Goal: Task Accomplishment & Management: Complete application form

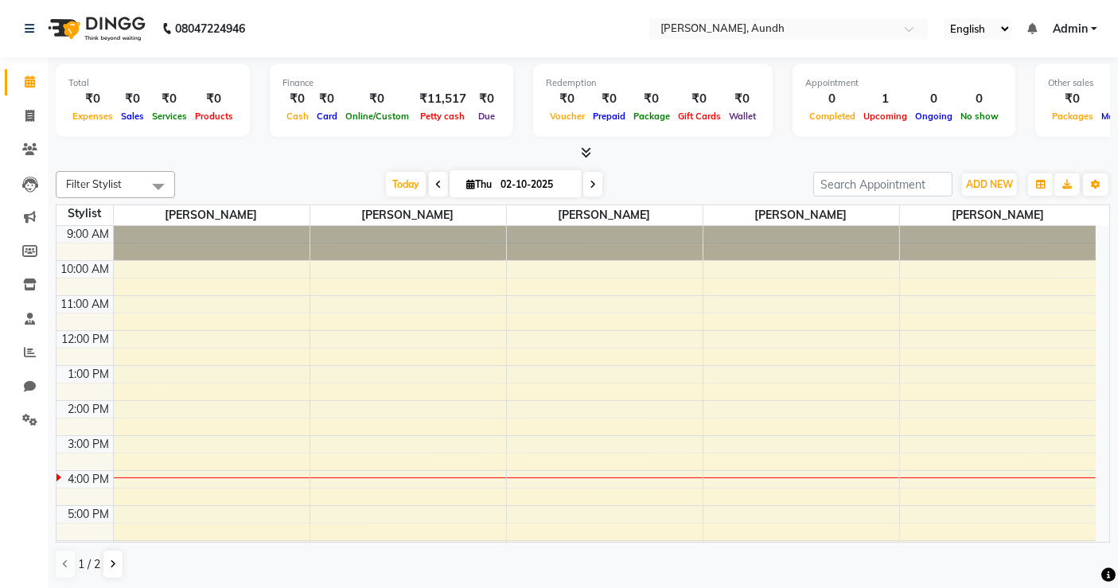
click at [138, 176] on span "Filter Stylist" at bounding box center [115, 184] width 119 height 27
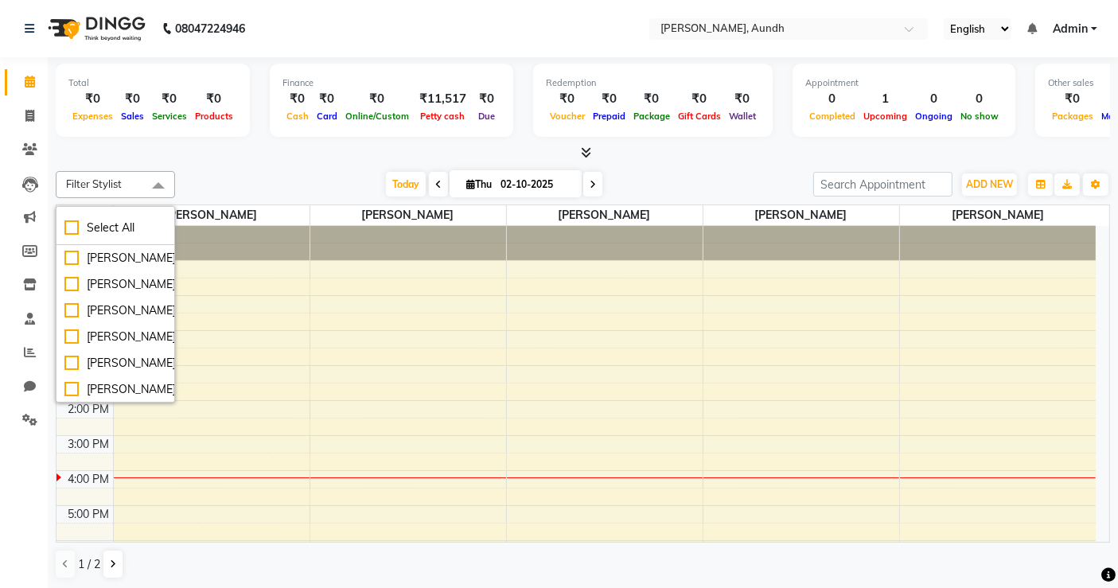
click at [138, 176] on span "Filter Stylist" at bounding box center [115, 184] width 119 height 27
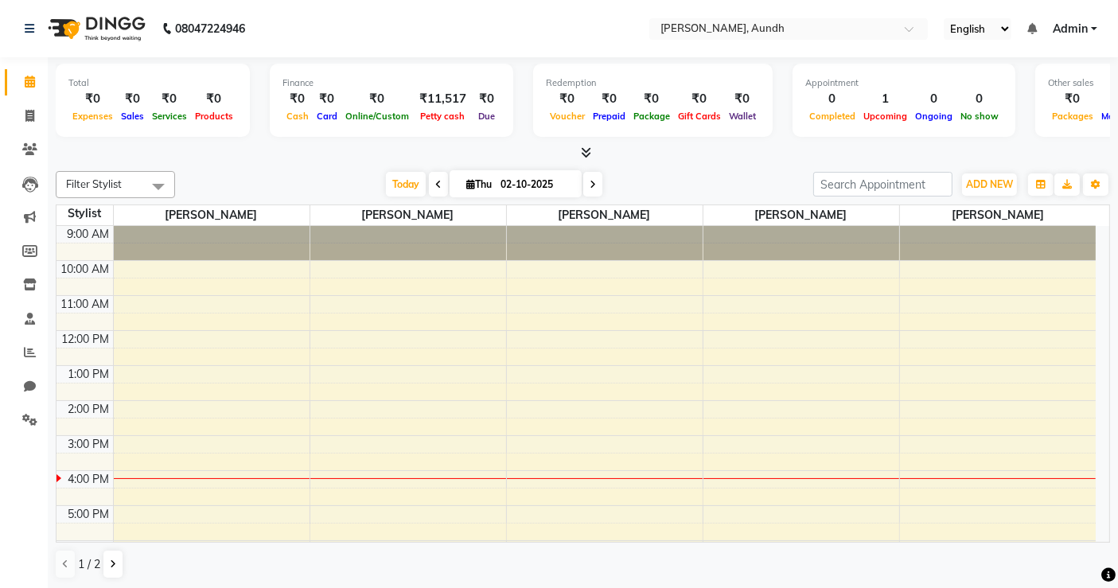
click at [232, 160] on div at bounding box center [583, 153] width 1054 height 17
click at [1003, 176] on button "ADD NEW Toggle Dropdown" at bounding box center [989, 184] width 55 height 22
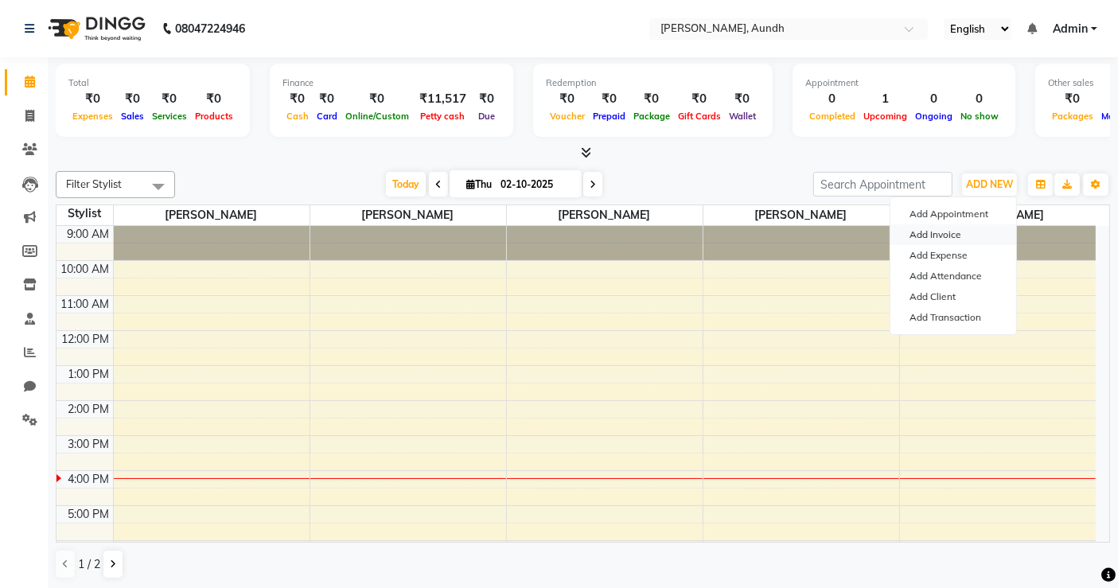
click at [934, 231] on link "Add Invoice" at bounding box center [953, 234] width 126 height 21
select select "service"
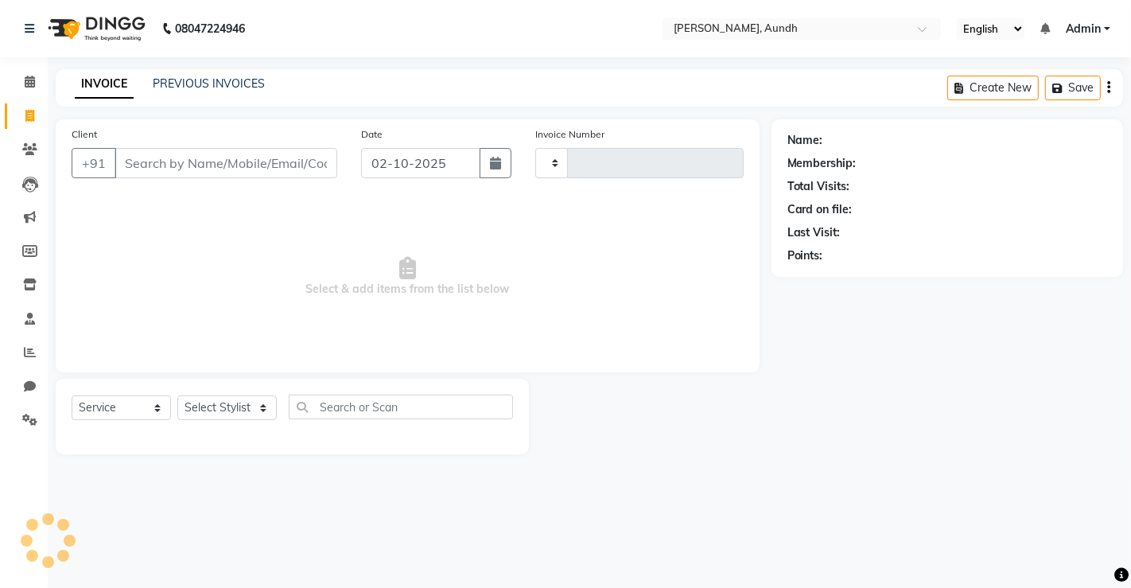
type input "0028"
select select "8759"
click at [227, 164] on input "Client" at bounding box center [226, 163] width 223 height 30
click at [36, 148] on icon at bounding box center [29, 149] width 15 height 12
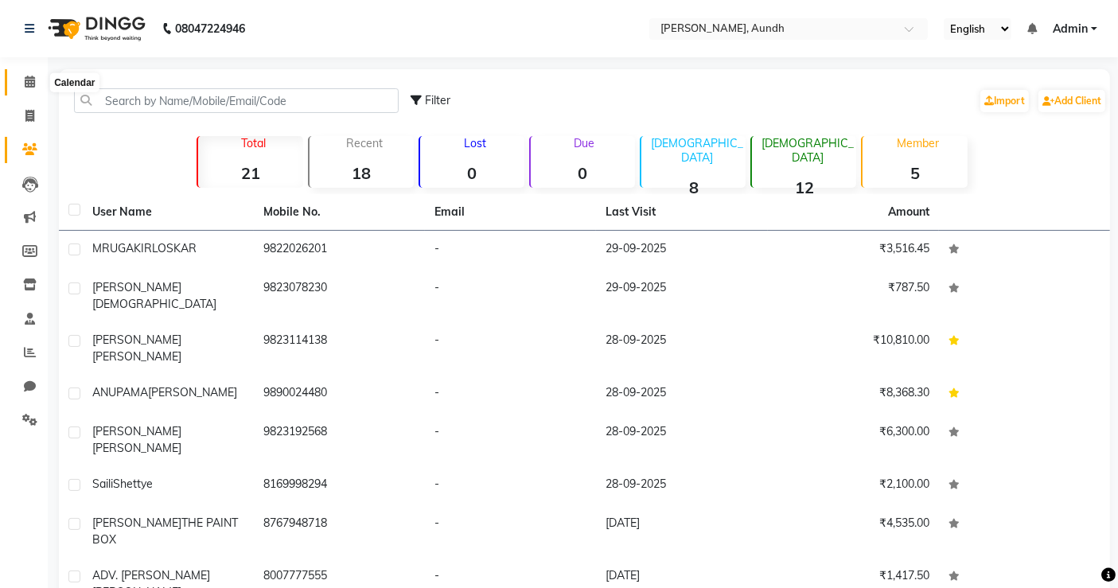
click at [32, 88] on icon at bounding box center [30, 82] width 10 height 12
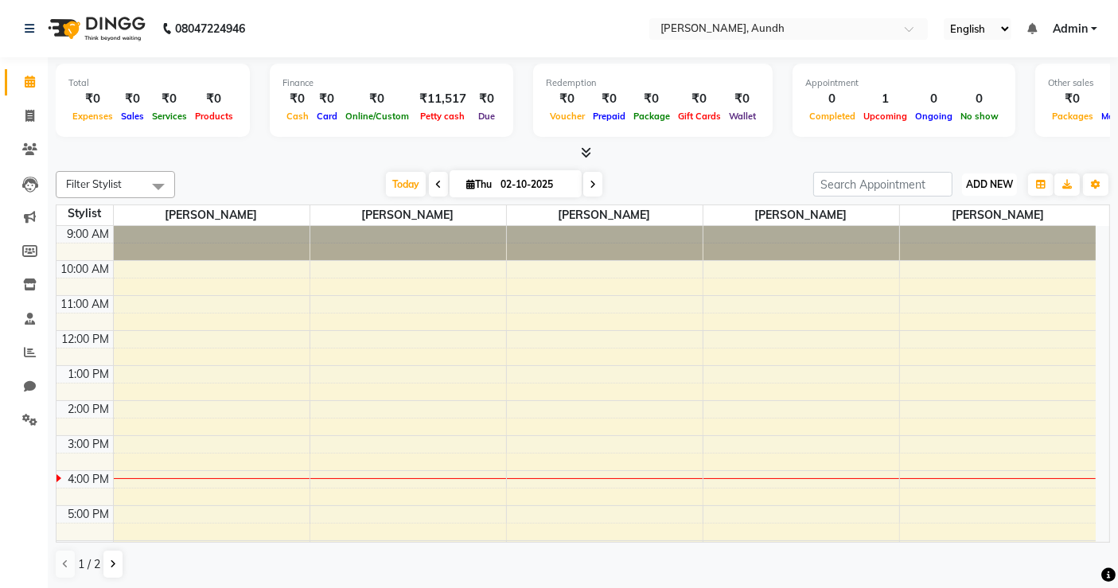
click at [984, 186] on span "ADD NEW" at bounding box center [989, 184] width 47 height 12
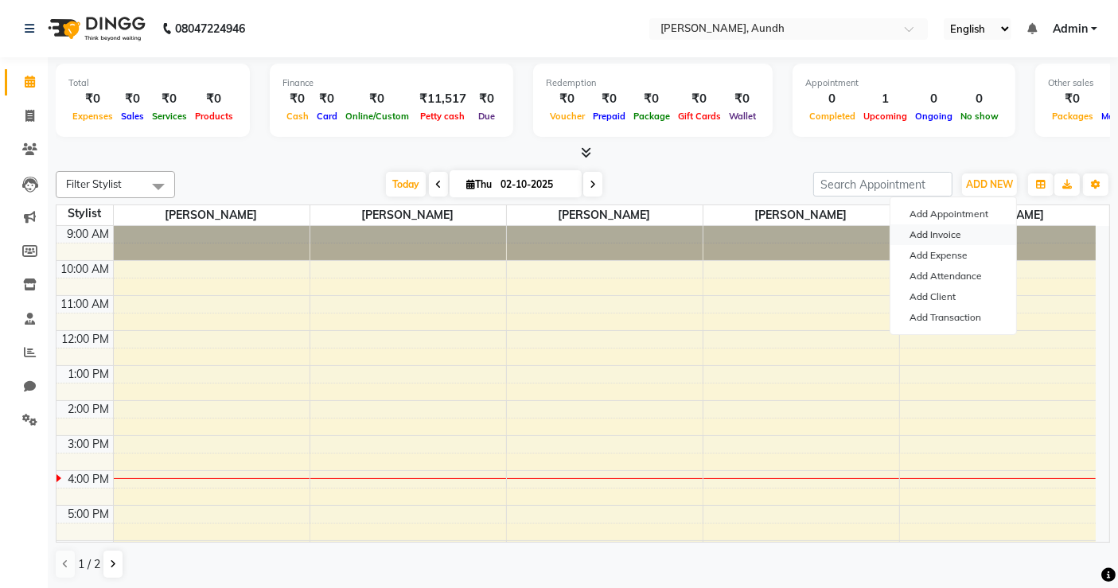
click at [962, 239] on link "Add Invoice" at bounding box center [953, 234] width 126 height 21
select select "service"
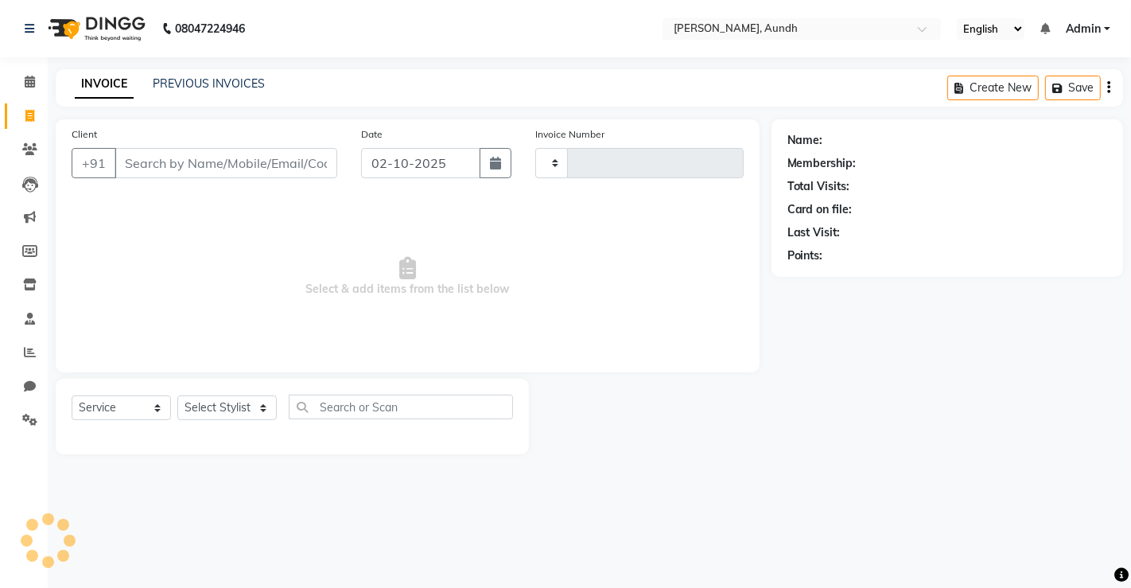
type input "0028"
select select "8759"
click at [159, 162] on input "Client" at bounding box center [226, 163] width 223 height 30
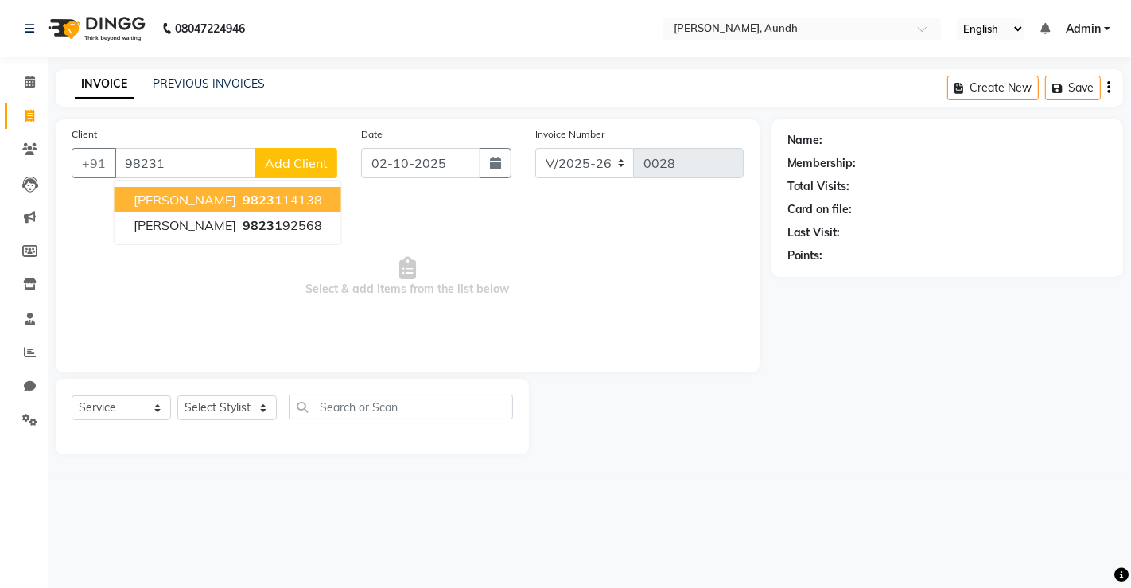
click at [208, 195] on span "[PERSON_NAME]" at bounding box center [185, 200] width 103 height 16
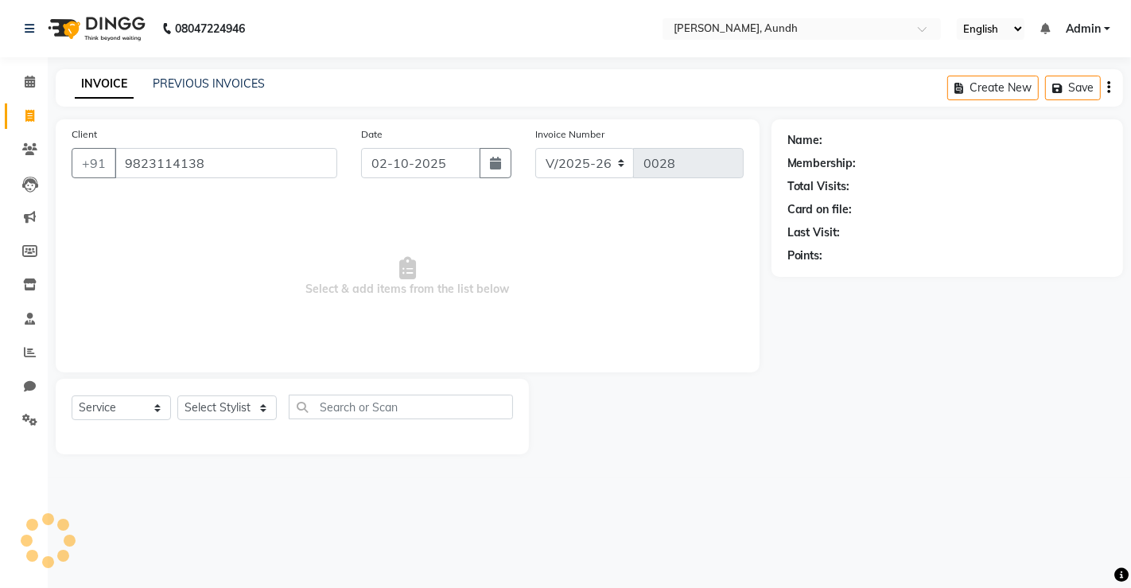
type input "9823114138"
select select "1: Object"
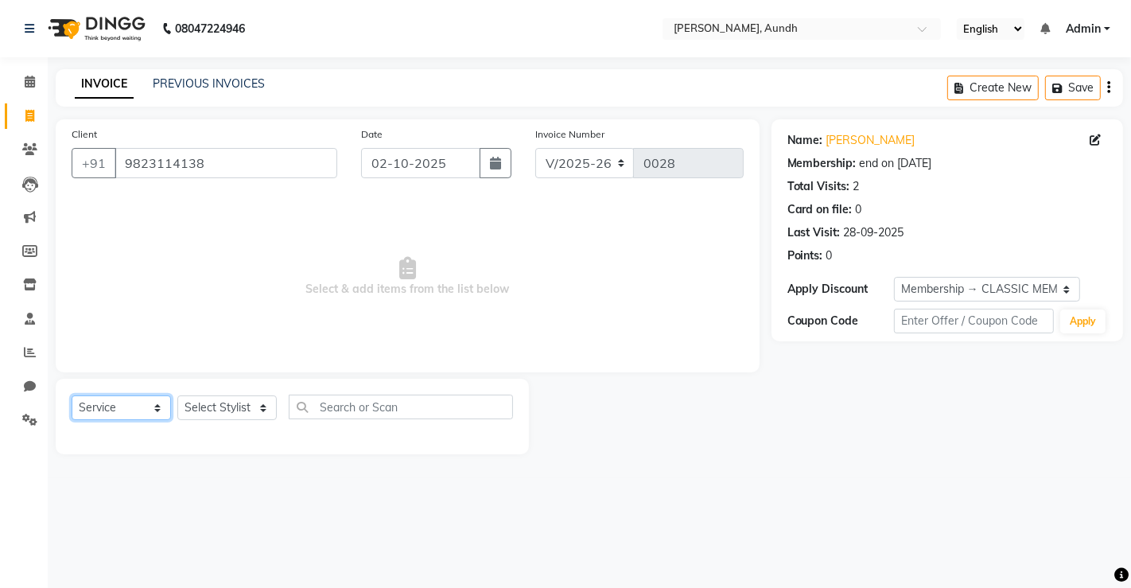
click at [152, 407] on select "Select Service Product Membership Package Voucher Prepaid Gift Card" at bounding box center [121, 407] width 99 height 25
click at [72, 395] on select "Select Service Product Membership Package Voucher Prepaid Gift Card" at bounding box center [121, 407] width 99 height 25
click at [221, 415] on select "Select Stylist [PERSON_NAME] [PERSON_NAME] [PERSON_NAME] Manager [PERSON_NAME] …" at bounding box center [226, 407] width 99 height 25
select select "91552"
click at [177, 395] on select "Select Stylist [PERSON_NAME] [PERSON_NAME] [PERSON_NAME] Manager [PERSON_NAME] …" at bounding box center [226, 407] width 99 height 25
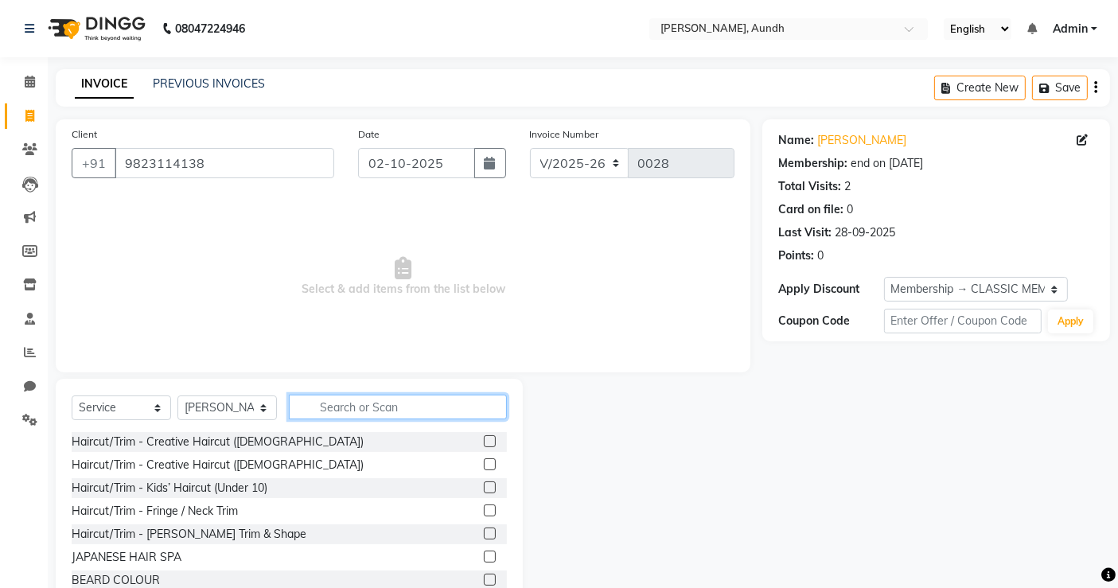
click at [374, 407] on input "text" at bounding box center [398, 407] width 218 height 25
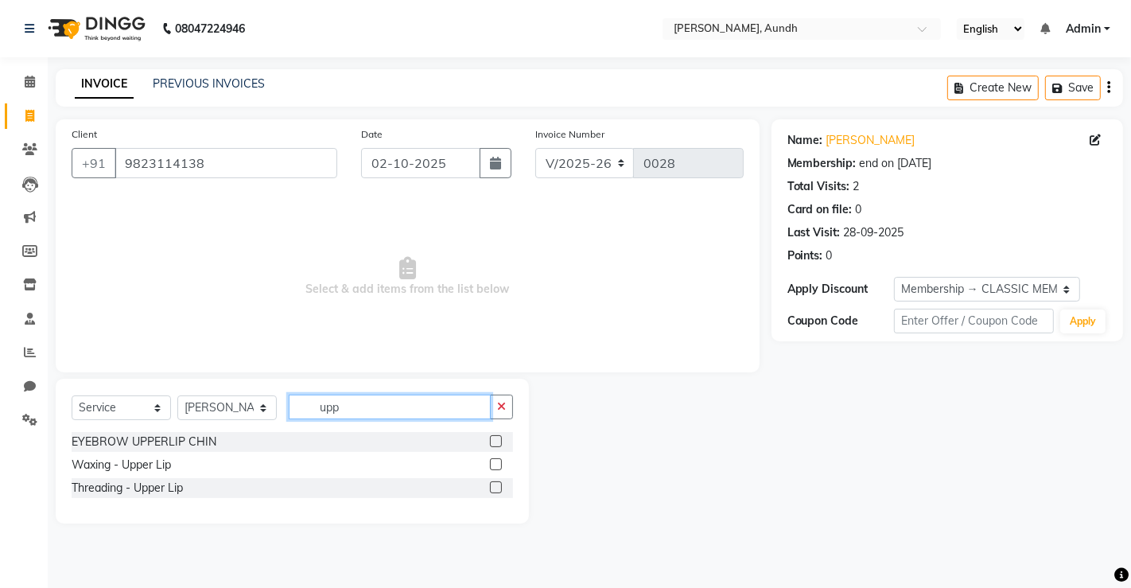
type input "upp"
click at [202, 465] on div "Waxing - Upper Lip" at bounding box center [293, 465] width 442 height 20
click at [497, 463] on label at bounding box center [496, 464] width 12 height 12
click at [497, 463] on input "checkbox" at bounding box center [495, 465] width 10 height 10
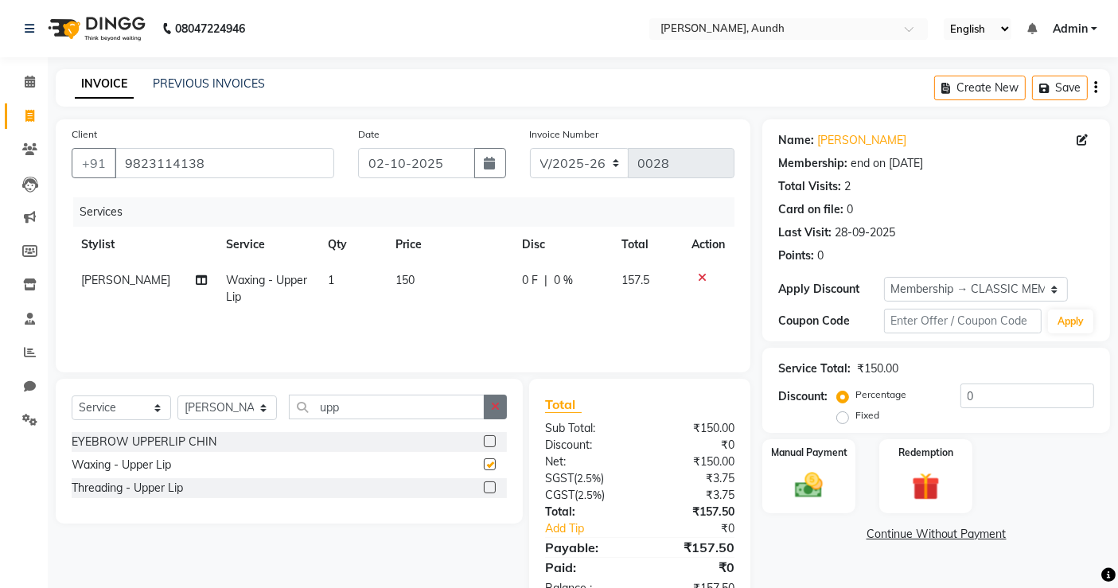
checkbox input "false"
click at [400, 273] on span "150" at bounding box center [404, 280] width 19 height 14
select select "91552"
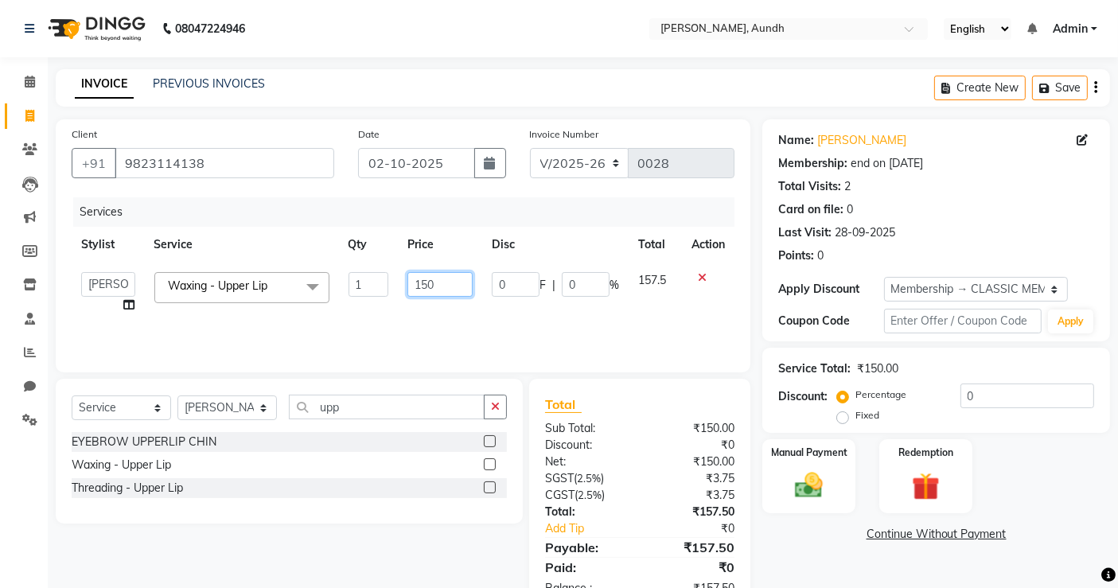
click at [430, 284] on input "150" at bounding box center [439, 284] width 65 height 25
type input "100"
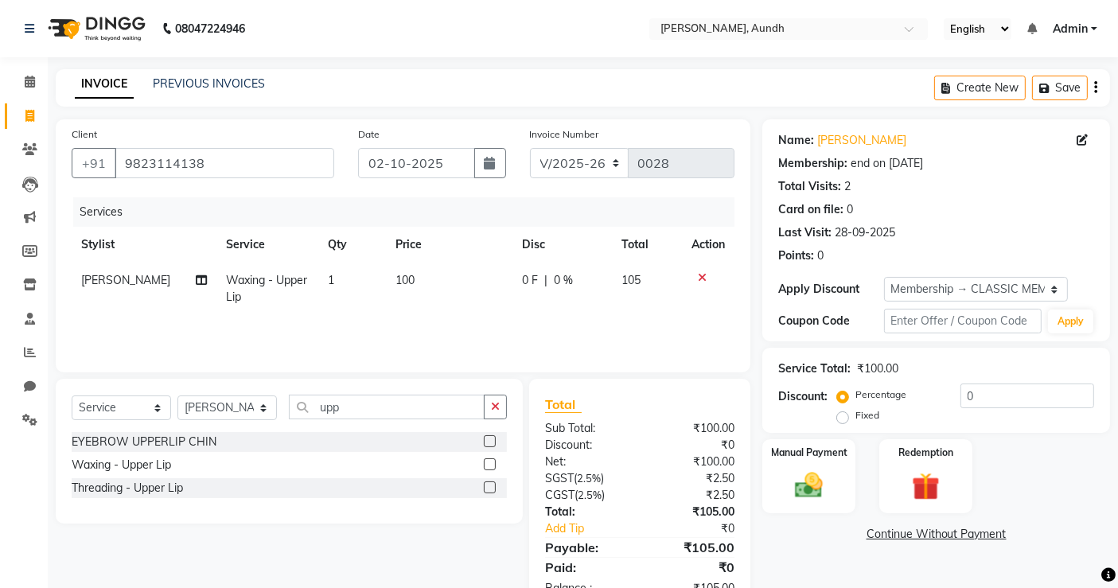
click at [489, 317] on div "Services Stylist Service Qty Price Disc Total Action [PERSON_NAME] - Upper Lip …" at bounding box center [403, 276] width 663 height 159
click at [266, 403] on select "Select Stylist [PERSON_NAME] [PERSON_NAME] [PERSON_NAME] Manager [PERSON_NAME] …" at bounding box center [226, 407] width 99 height 25
select select "92214"
click at [177, 395] on select "Select Stylist [PERSON_NAME] [PERSON_NAME] [PERSON_NAME] Manager [PERSON_NAME] …" at bounding box center [226, 407] width 99 height 25
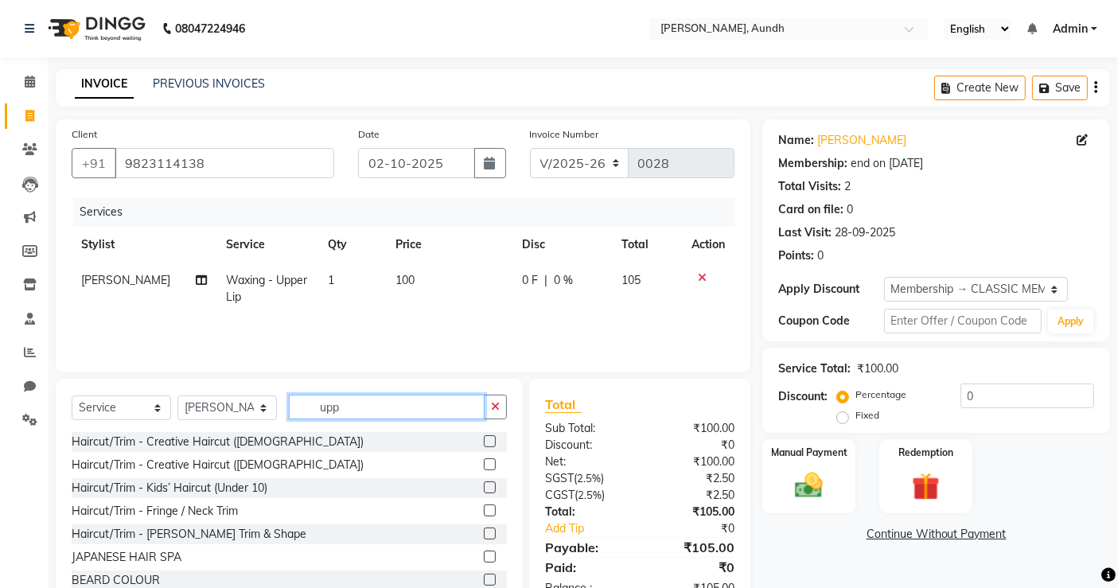
click at [435, 403] on input "upp" at bounding box center [387, 407] width 196 height 25
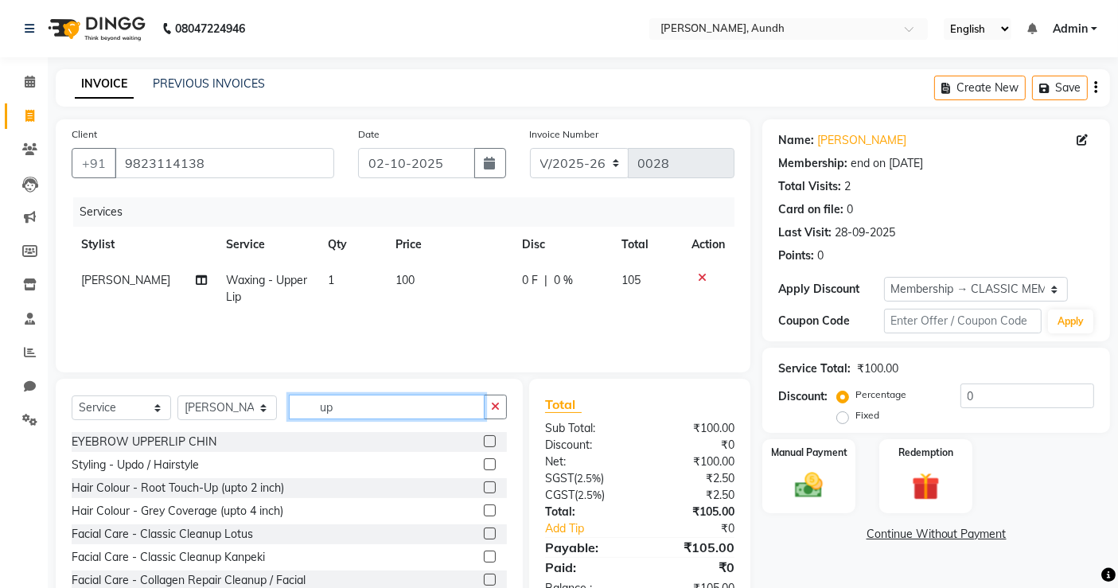
type input "u"
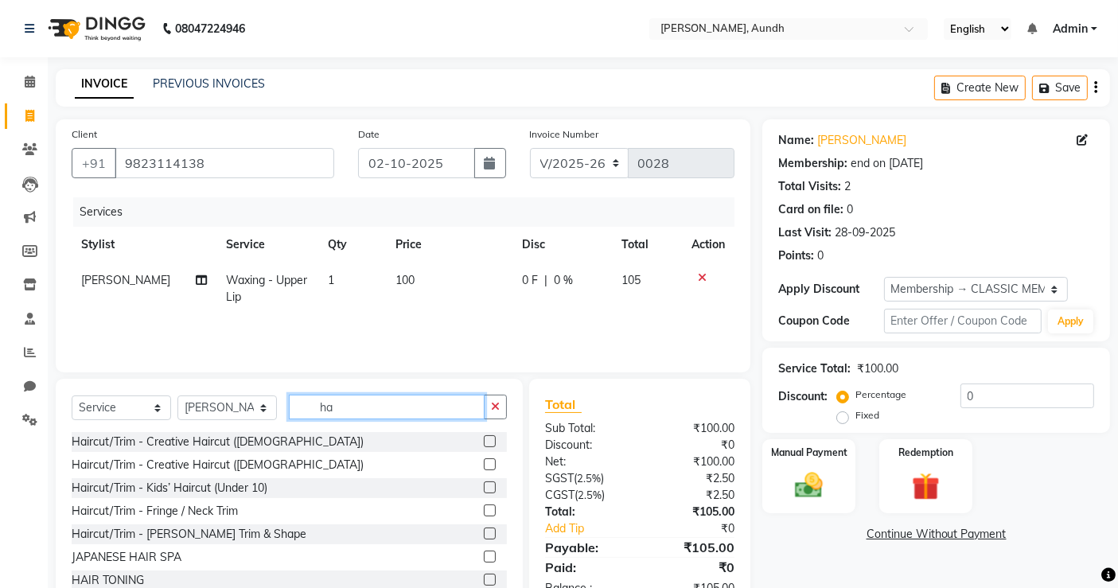
type input "h"
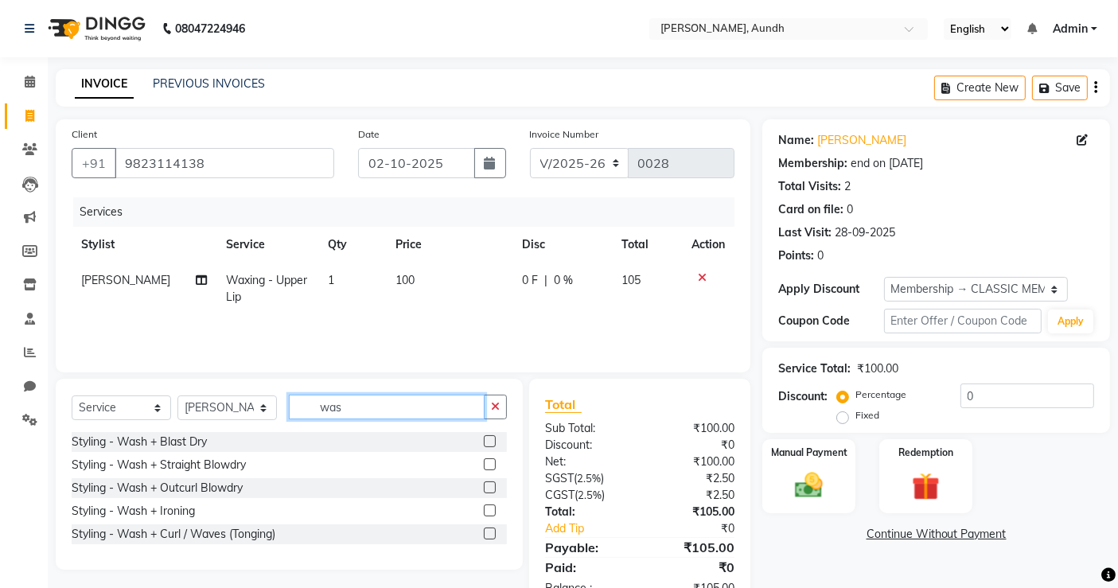
type input "was"
click at [491, 439] on label at bounding box center [490, 441] width 12 height 12
click at [491, 439] on input "checkbox" at bounding box center [489, 442] width 10 height 10
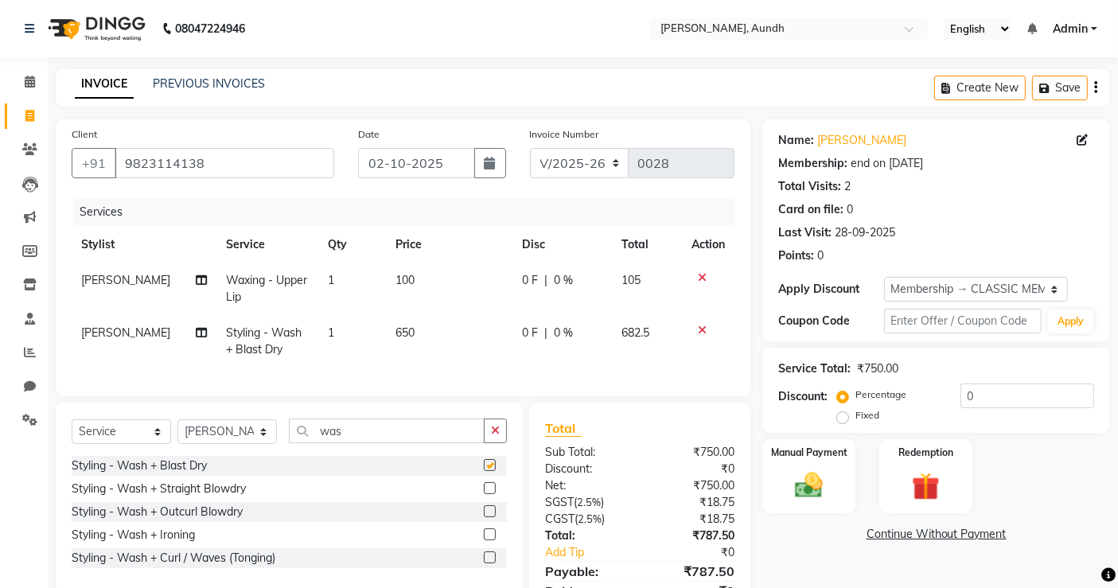
checkbox input "false"
click at [465, 354] on td "650" at bounding box center [449, 341] width 127 height 53
select select "92214"
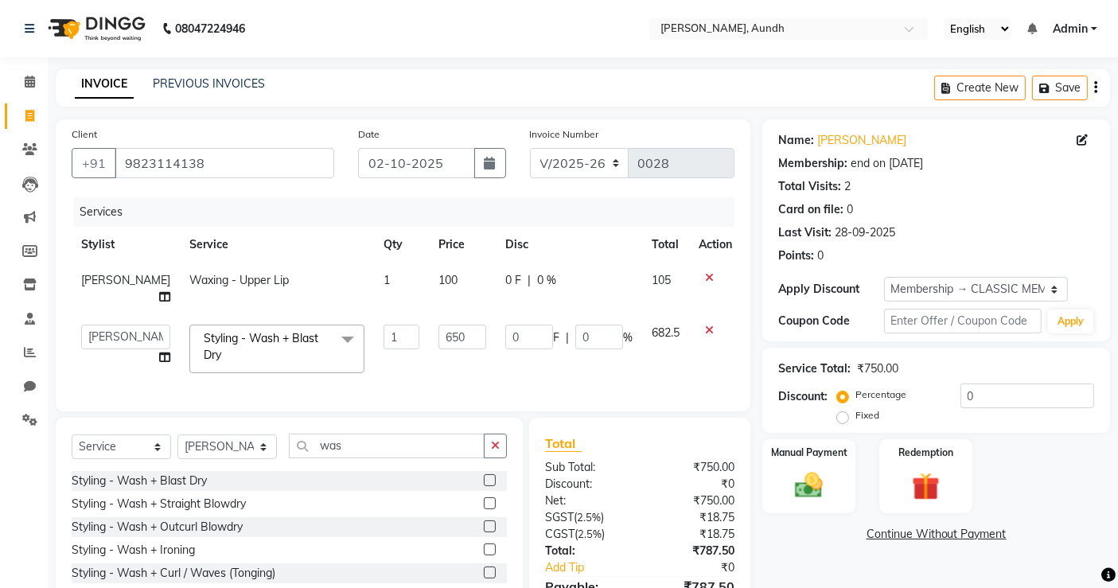
click at [648, 376] on td "682.5" at bounding box center [665, 349] width 47 height 68
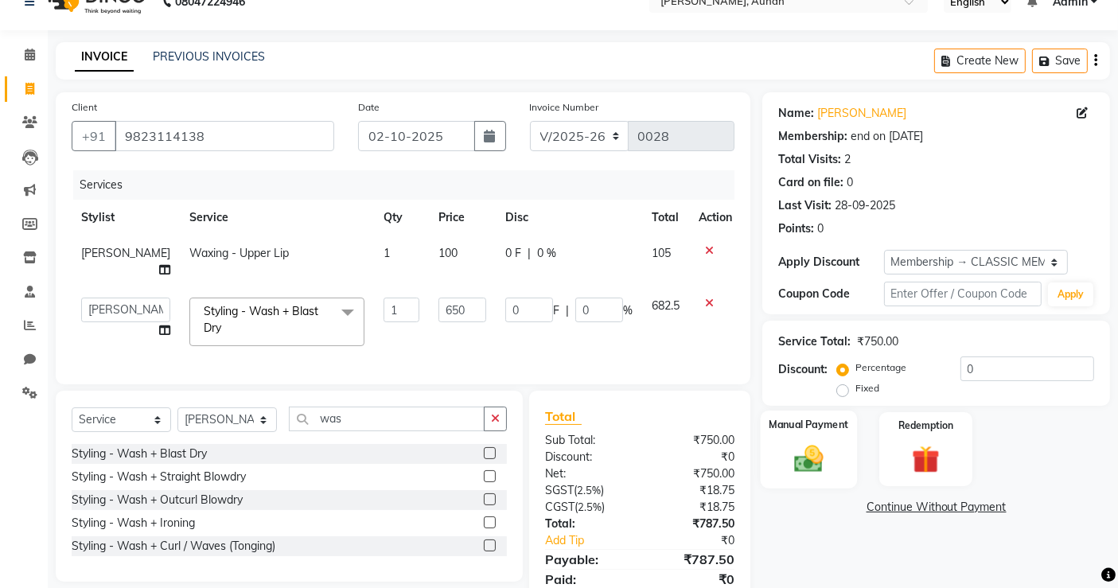
scroll to position [92, 0]
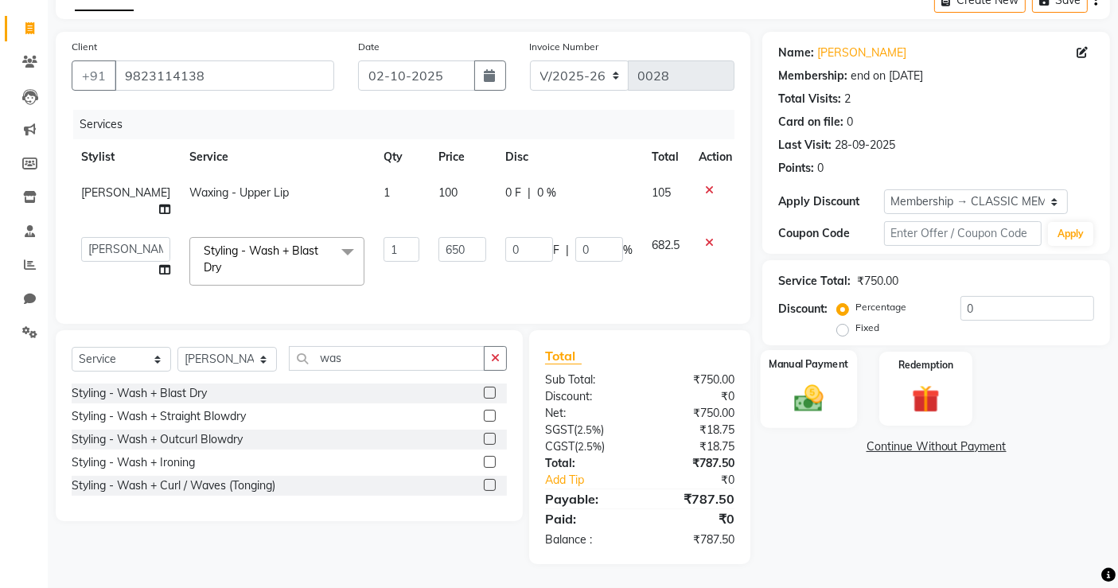
click at [809, 384] on img at bounding box center [809, 397] width 48 height 33
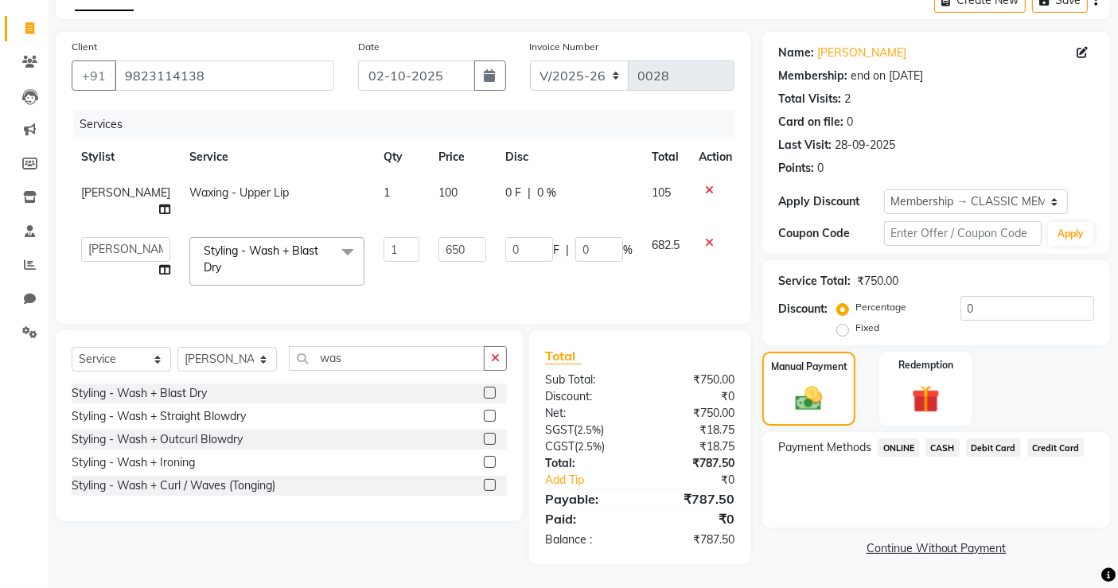
click at [890, 446] on span "ONLINE" at bounding box center [898, 447] width 41 height 18
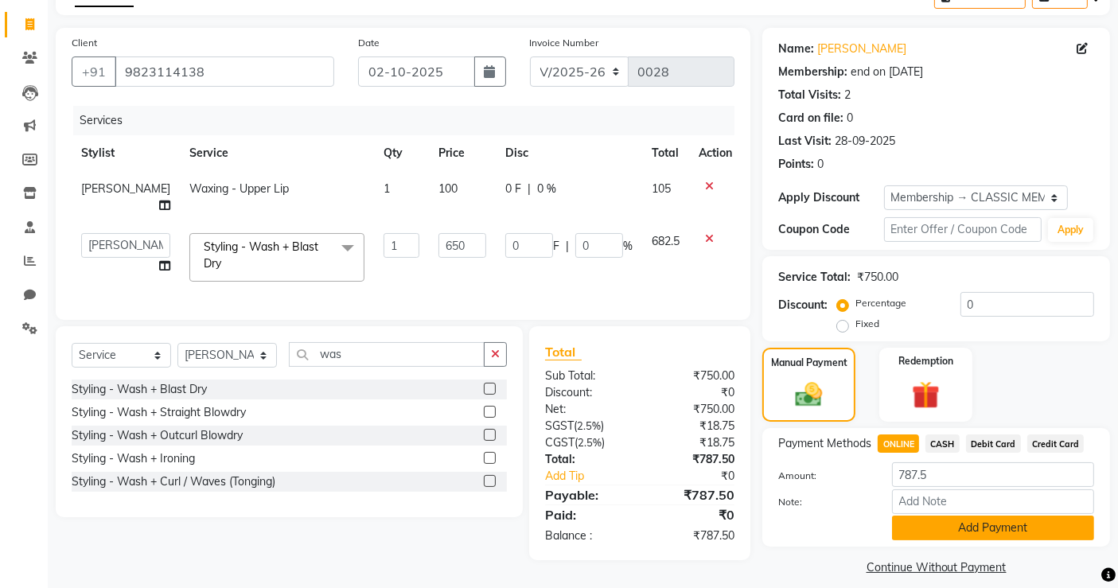
scroll to position [106, 0]
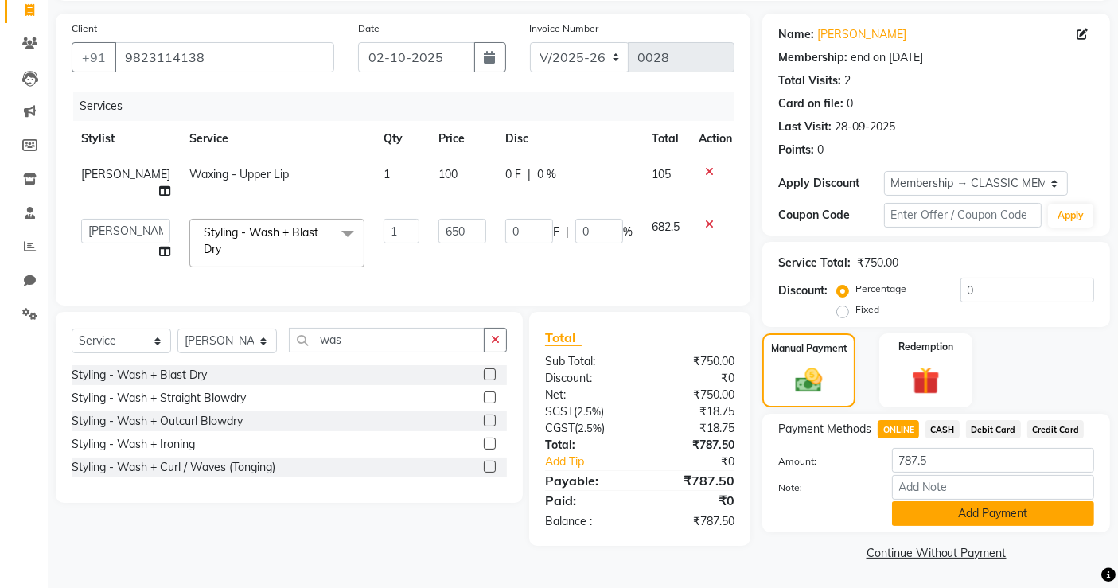
click at [984, 514] on button "Add Payment" at bounding box center [993, 513] width 202 height 25
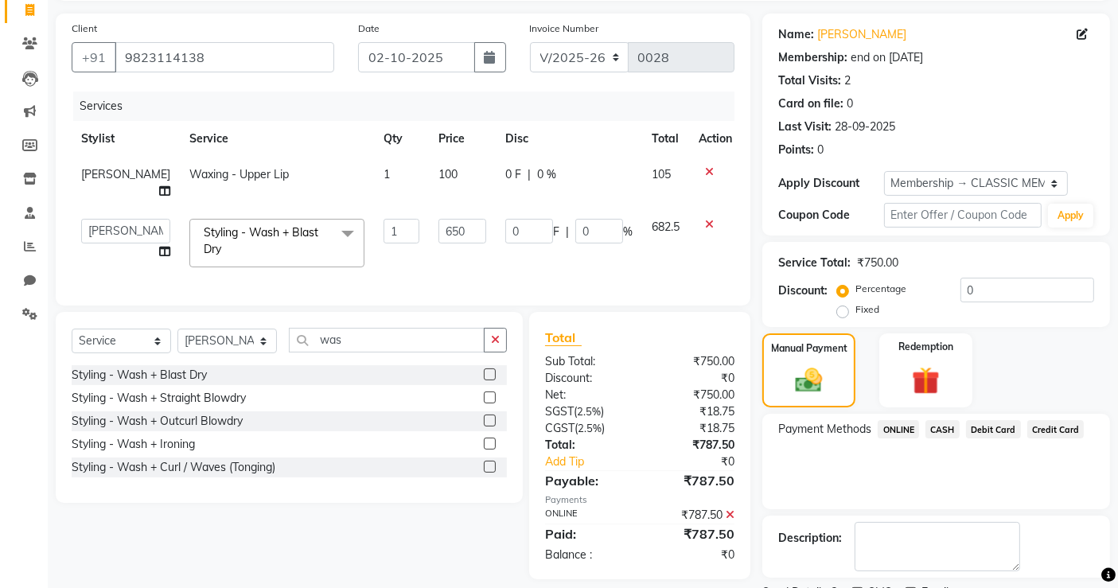
scroll to position [173, 0]
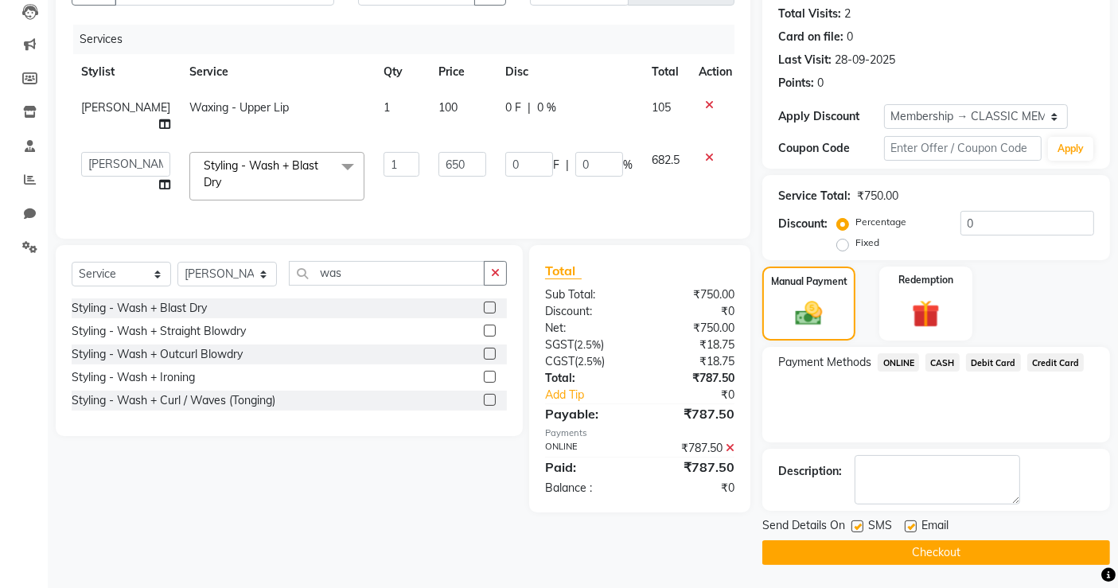
click at [901, 360] on span "ONLINE" at bounding box center [898, 362] width 41 height 18
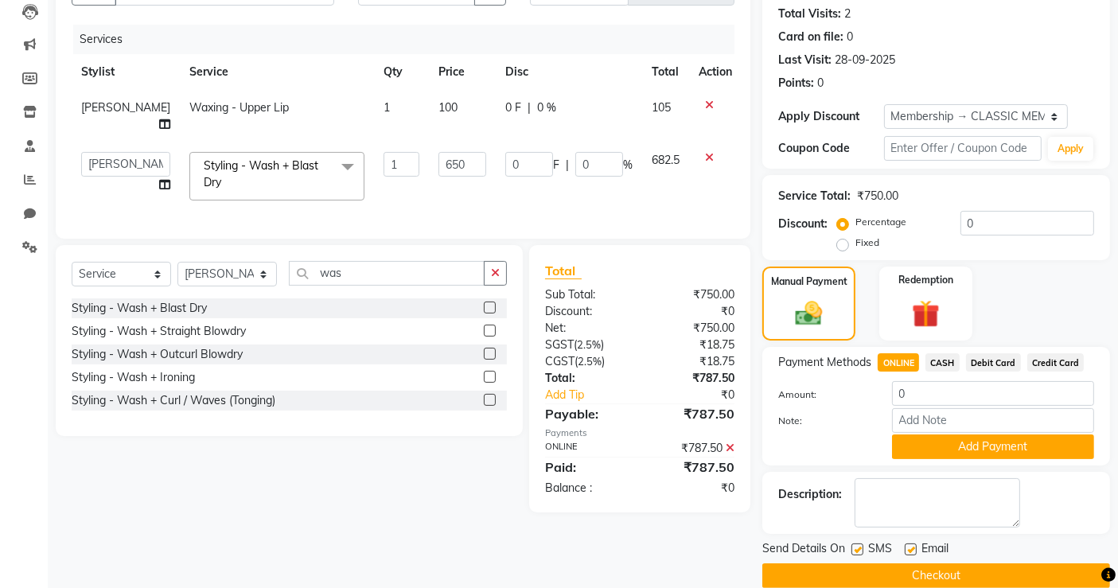
scroll to position [195, 0]
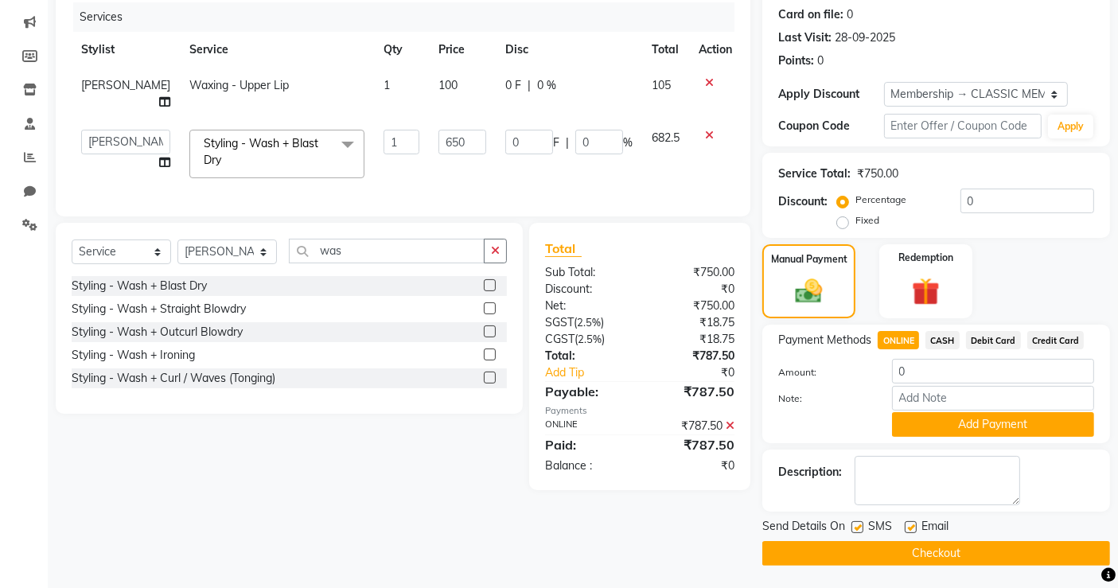
click at [820, 335] on span "Payment Methods" at bounding box center [824, 340] width 93 height 17
click at [919, 378] on input "0" at bounding box center [993, 371] width 202 height 25
click at [908, 372] on input "0" at bounding box center [993, 371] width 202 height 25
click at [735, 537] on div "Client [PHONE_NUMBER] Date [DATE] Invoice Number V/2025 V/[PHONE_NUMBER] Servic…" at bounding box center [403, 244] width 718 height 641
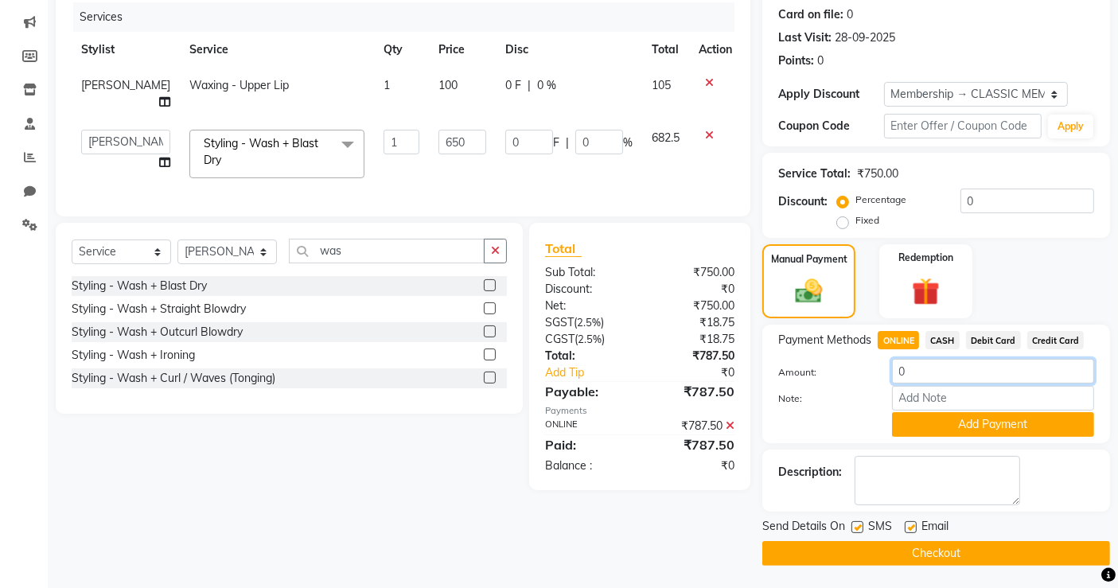
click at [911, 362] on input "0" at bounding box center [993, 371] width 202 height 25
click at [917, 372] on input "0" at bounding box center [993, 371] width 202 height 25
type input "787.50"
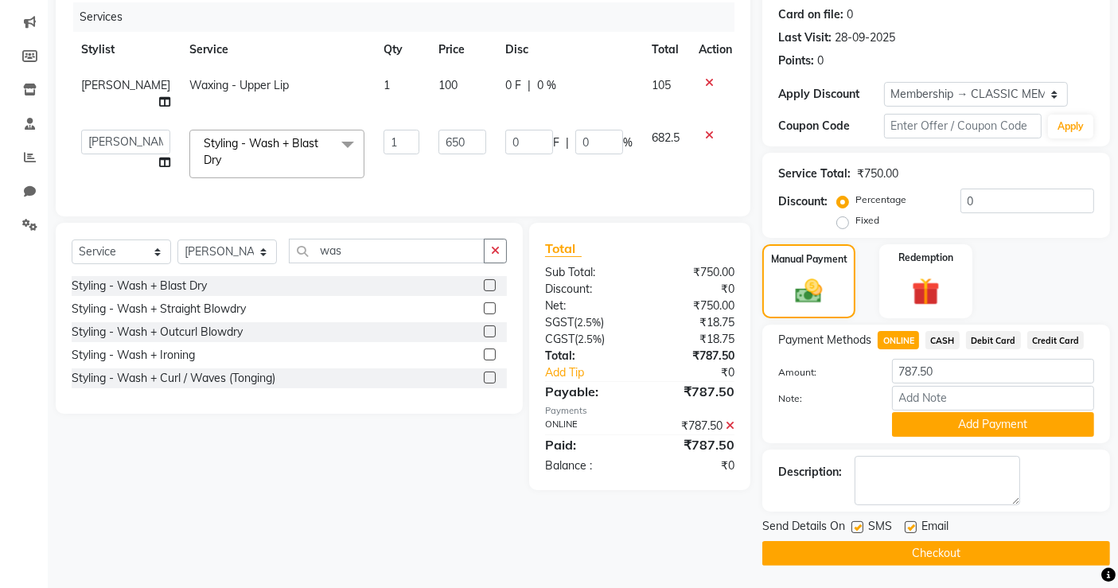
click at [936, 552] on button "Checkout" at bounding box center [936, 553] width 348 height 25
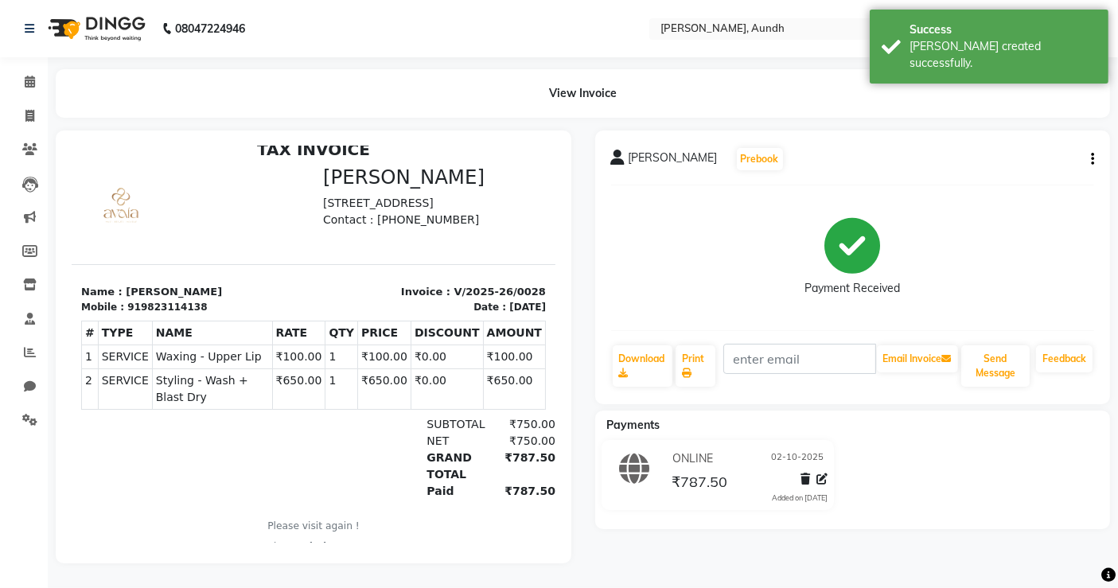
scroll to position [11, 0]
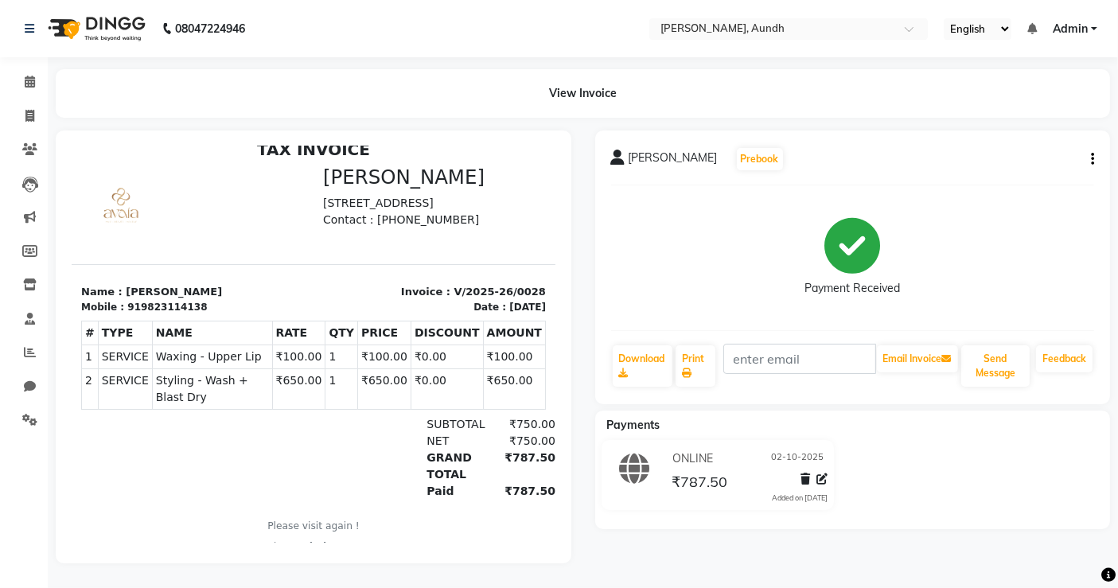
click at [757, 528] on div "[PERSON_NAME] Prebook Payment Received Download Print Email Invoice Send Messag…" at bounding box center [852, 346] width 539 height 433
